Goal: Task Accomplishment & Management: Use online tool/utility

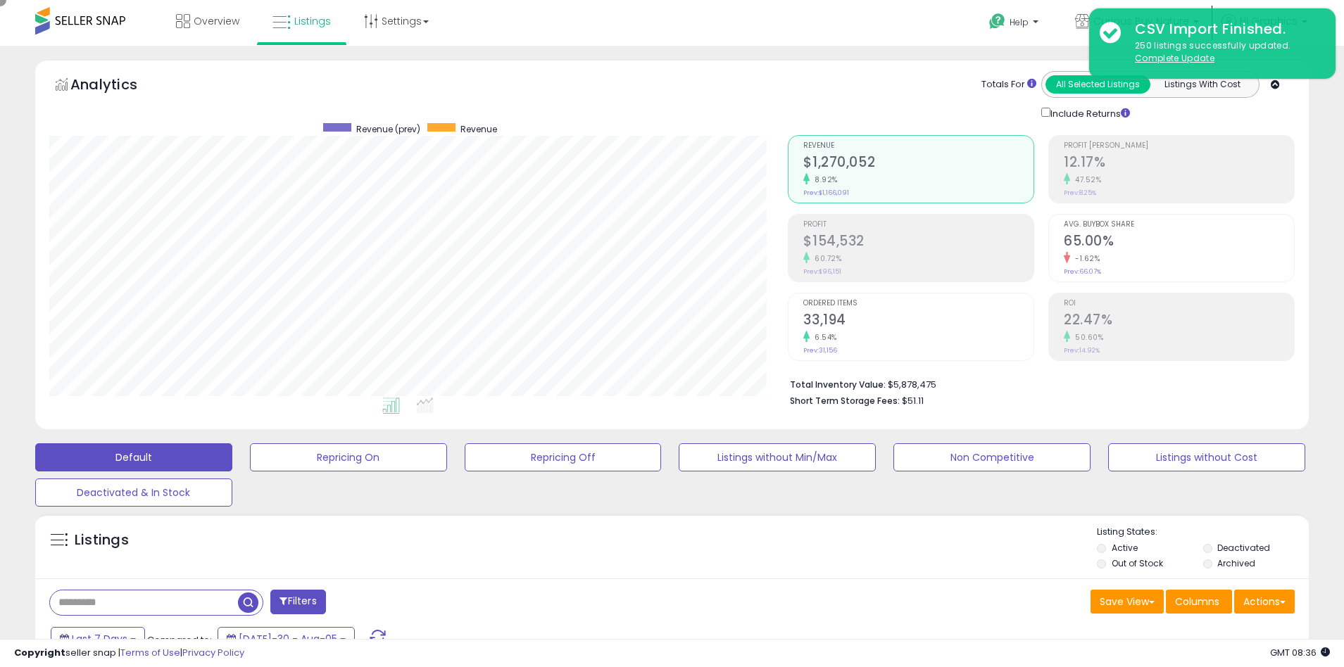
scroll to position [289, 739]
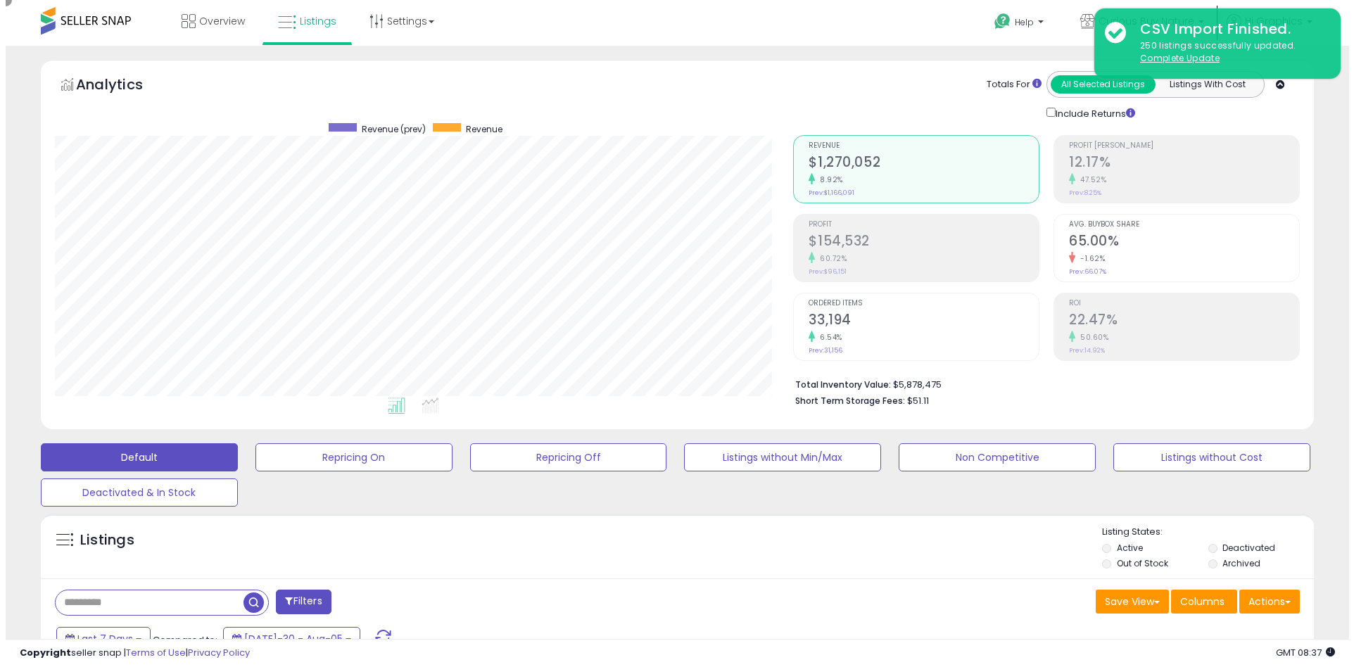
scroll to position [289, 739]
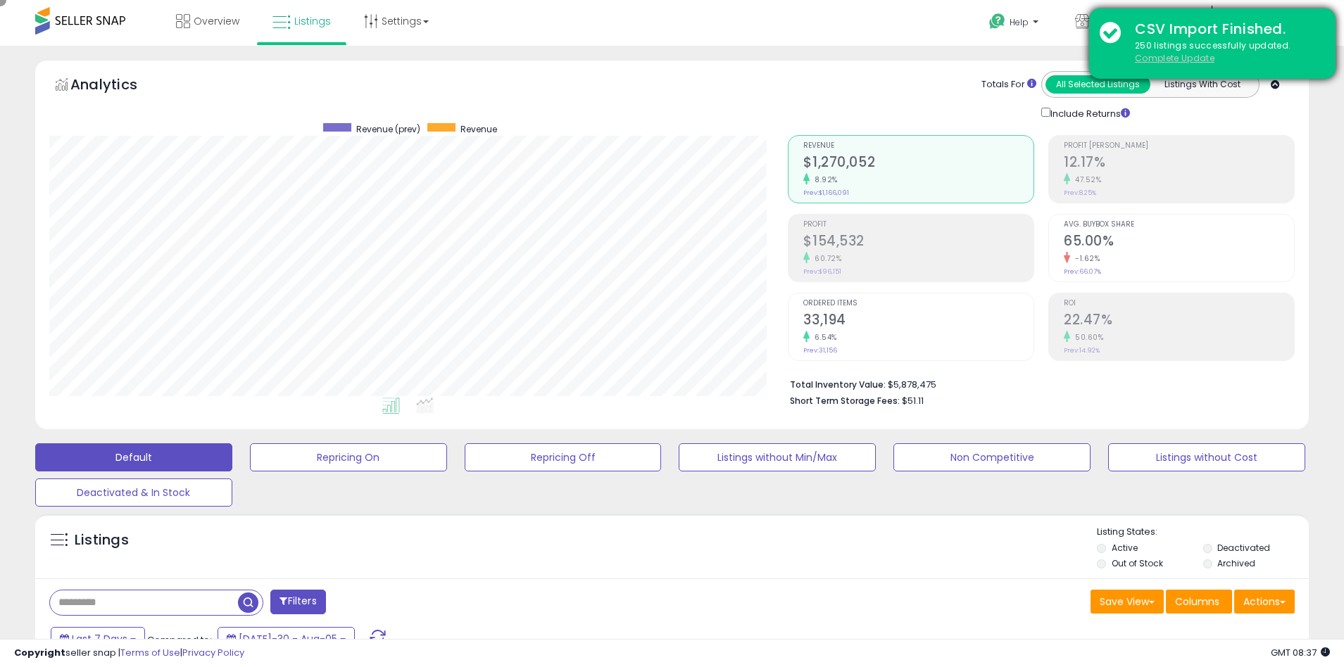
click at [1174, 58] on u "Complete Update" at bounding box center [1175, 58] width 80 height 12
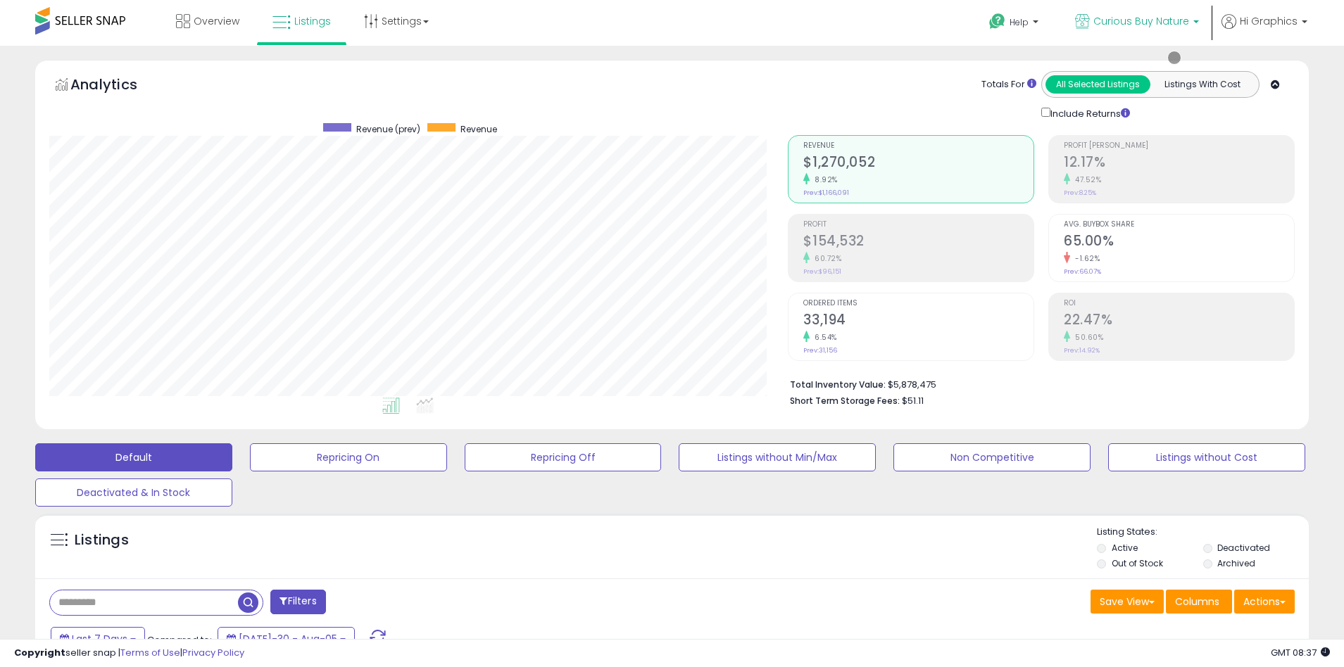
click at [1144, 21] on span "Curious Buy Nature" at bounding box center [1141, 21] width 96 height 14
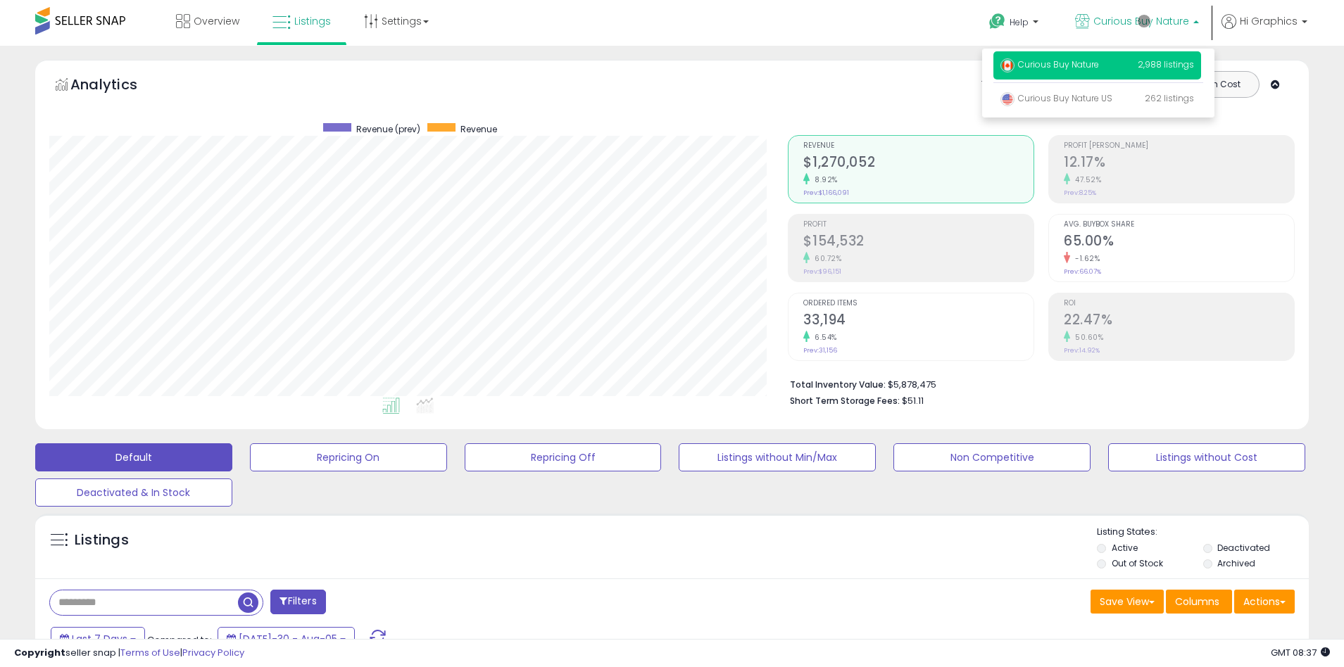
click at [1100, 67] on p "Curious Buy Nature 2,988 listings" at bounding box center [1097, 65] width 208 height 28
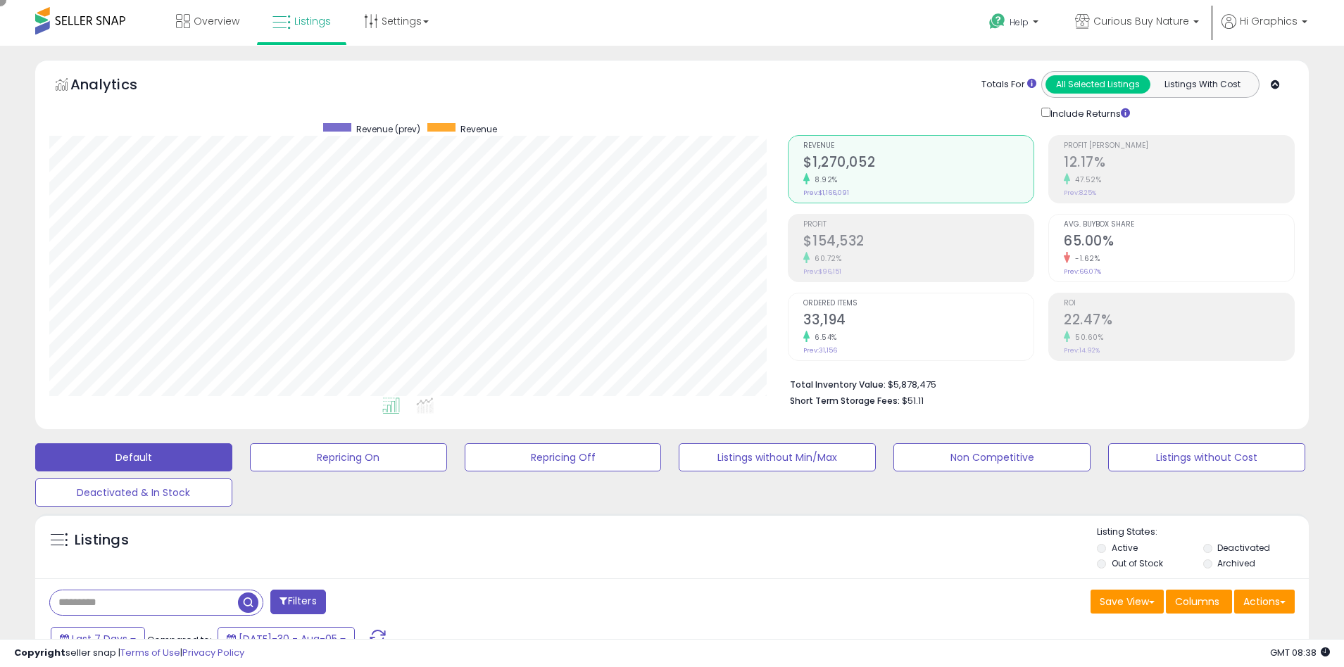
scroll to position [267, 0]
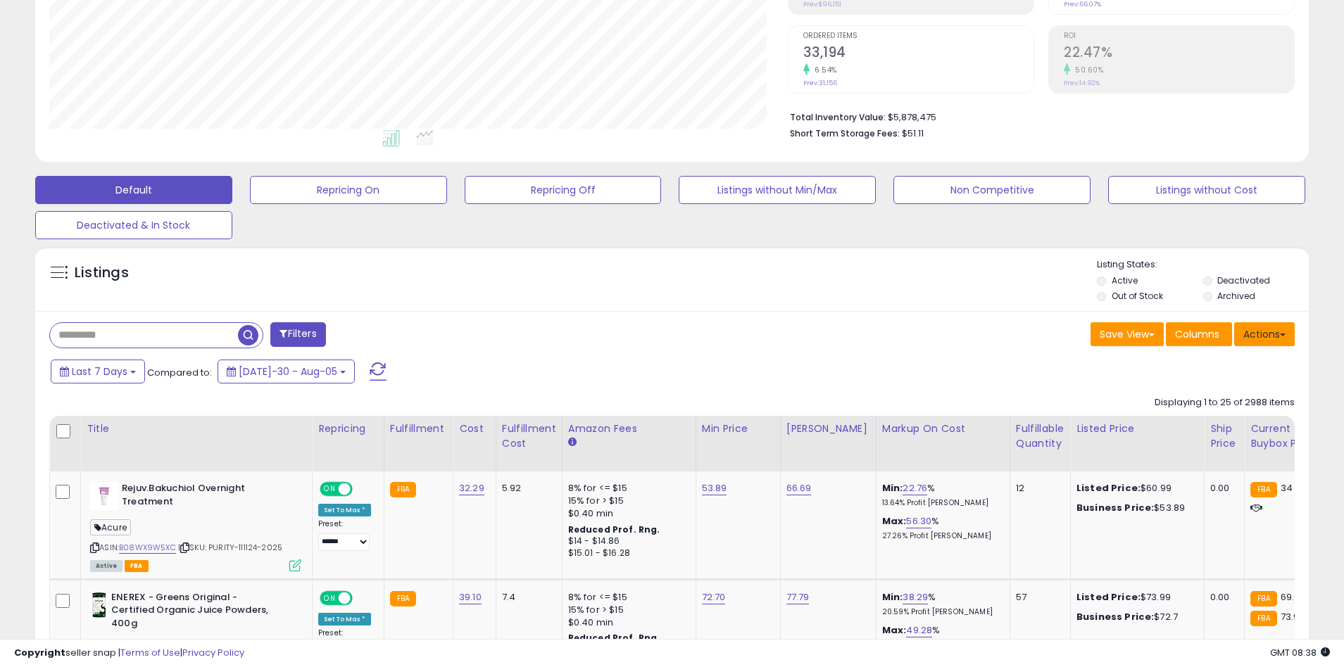
click at [1264, 334] on button "Actions" at bounding box center [1264, 334] width 61 height 24
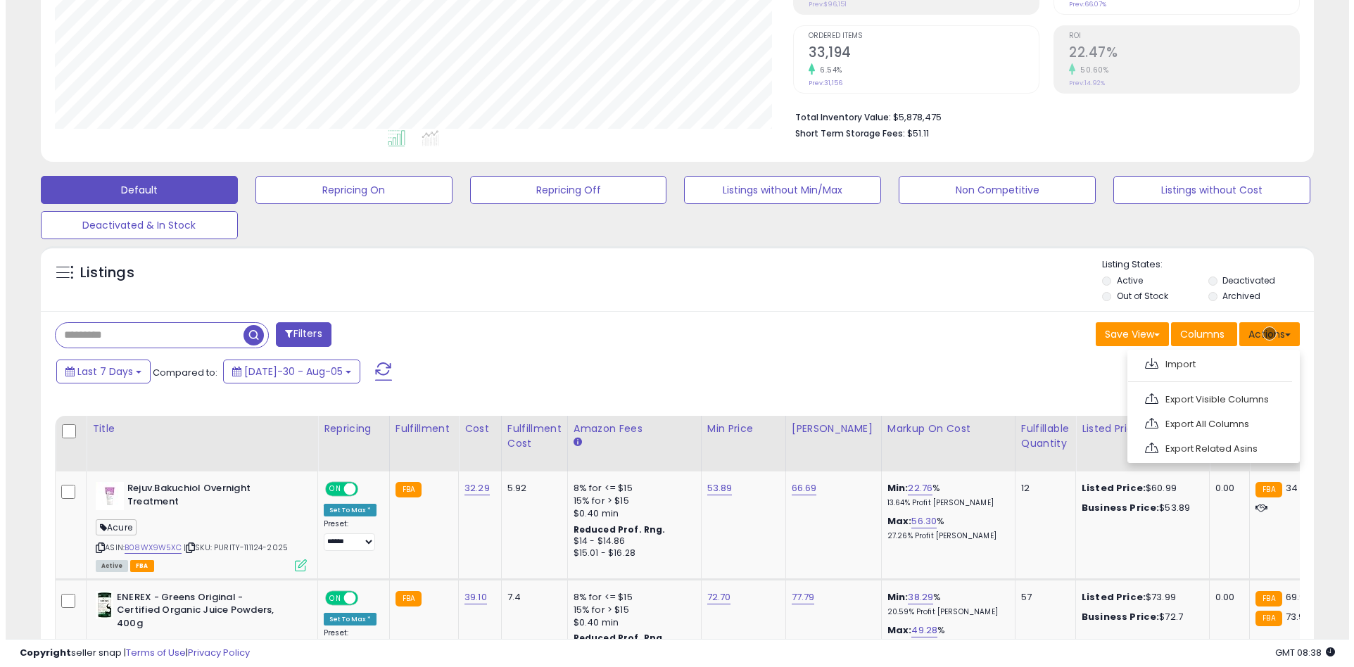
scroll to position [298, 0]
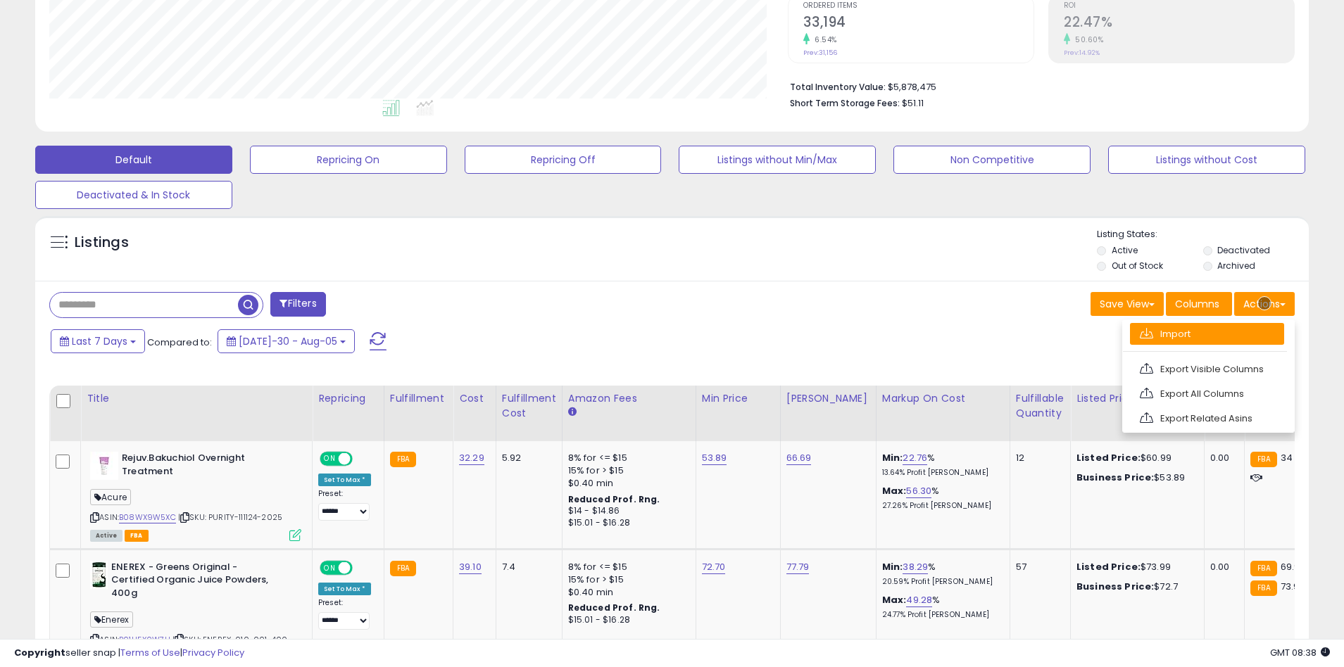
click at [1206, 334] on link "Import" at bounding box center [1207, 334] width 154 height 22
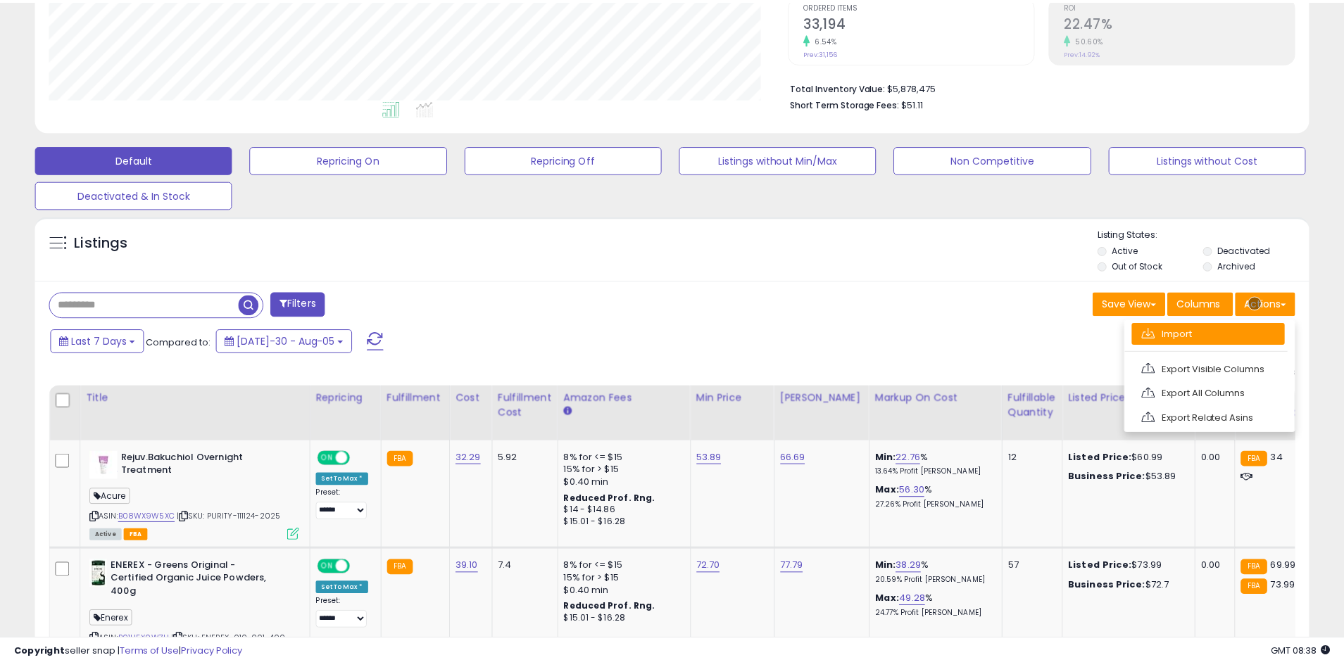
scroll to position [289, 745]
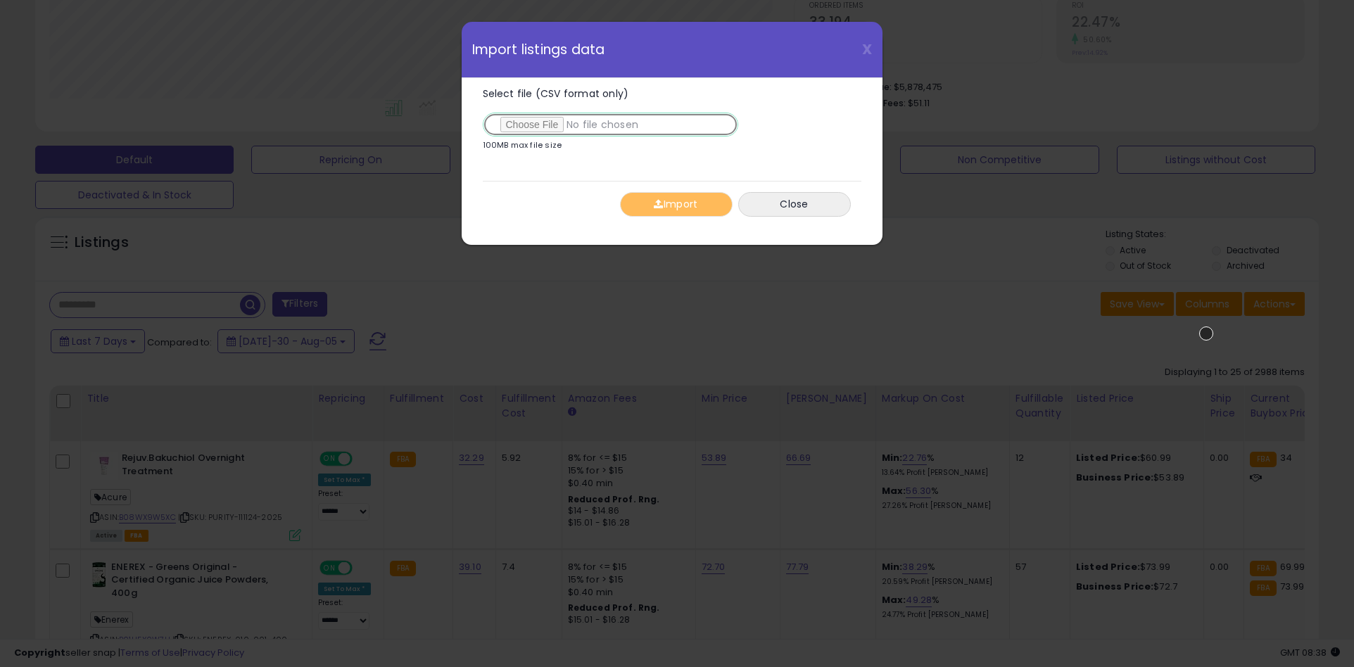
click at [607, 125] on input "Select file (CSV format only)" at bounding box center [611, 125] width 256 height 24
type input "**********"
click at [676, 204] on button "Import" at bounding box center [676, 204] width 113 height 25
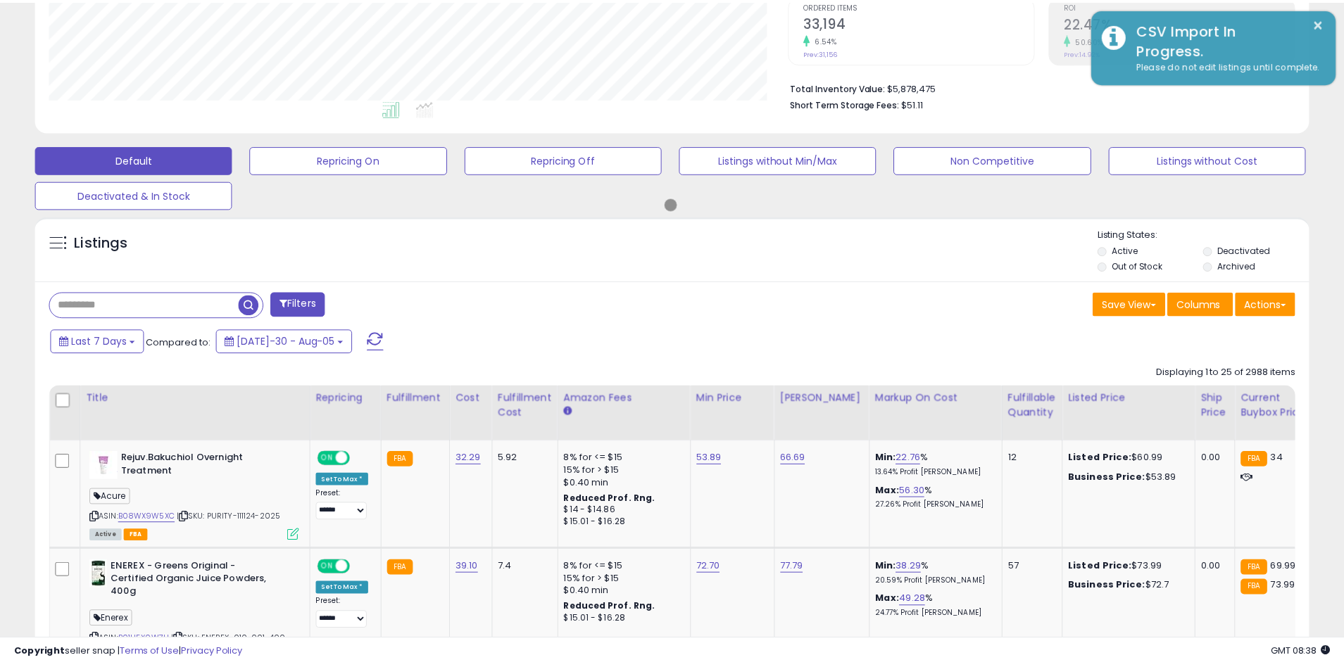
scroll to position [703618, 703168]
